Goal: Information Seeking & Learning: Find specific fact

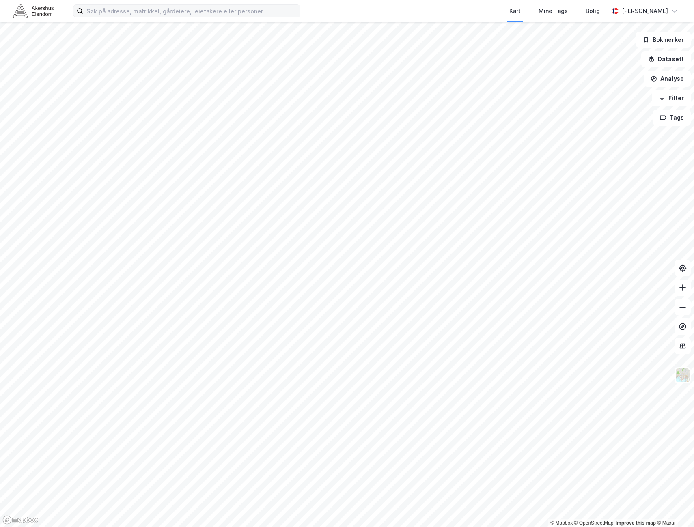
click at [128, 17] on label at bounding box center [186, 10] width 227 height 13
click at [128, 17] on input at bounding box center [191, 11] width 217 height 12
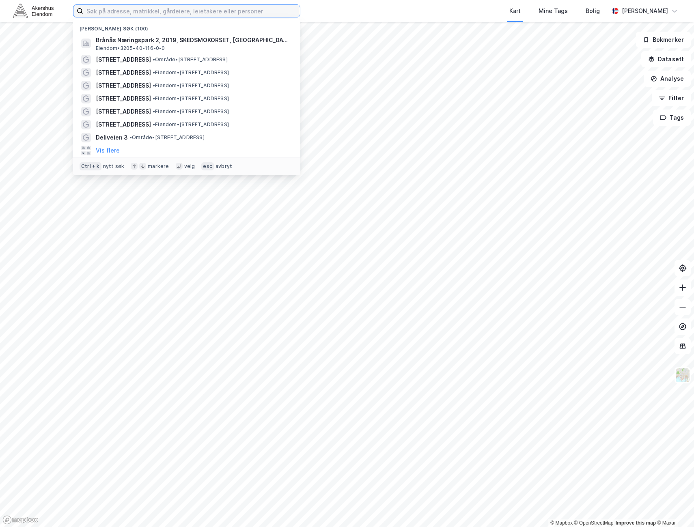
click at [129, 11] on input at bounding box center [191, 11] width 217 height 12
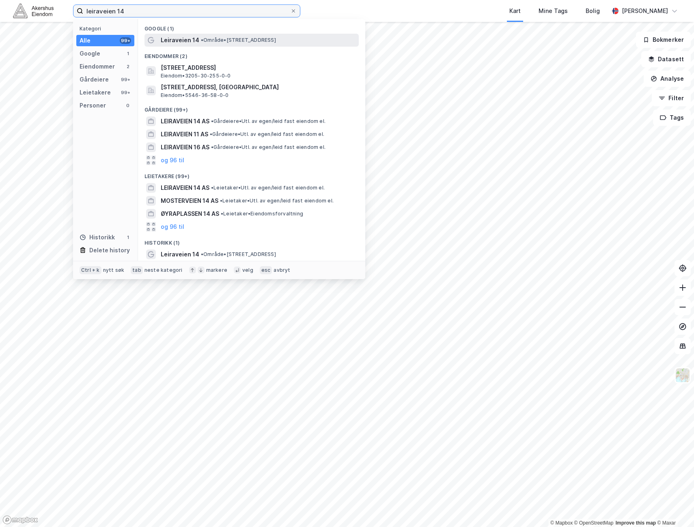
type input "leiraveien 14"
click at [262, 42] on span "• Område • [STREET_ADDRESS]" at bounding box center [238, 40] width 75 height 6
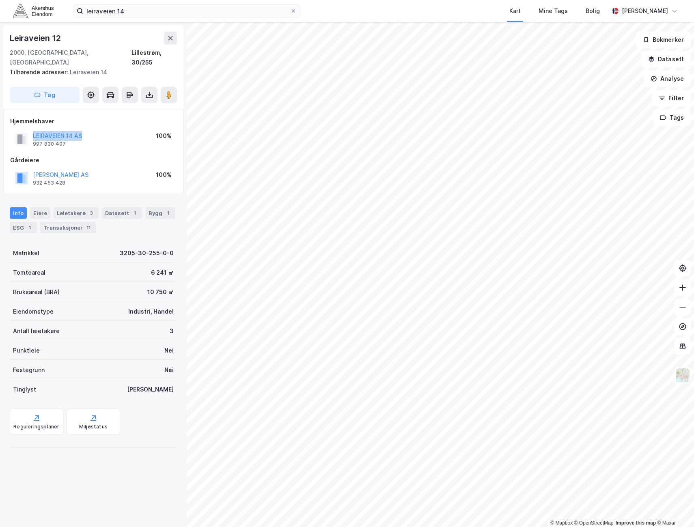
drag, startPoint x: 98, startPoint y: 127, endPoint x: 0, endPoint y: 128, distance: 97.4
click at [0, 128] on div "Leiraveien 12 2000, [GEOGRAPHIC_DATA], [GEOGRAPHIC_DATA], 30/255 Tilhørende adr…" at bounding box center [93, 274] width 187 height 505
drag, startPoint x: 0, startPoint y: 128, endPoint x: 62, endPoint y: 127, distance: 61.3
copy button "LEIRAVEIEN 14 AS"
